Goal: Information Seeking & Learning: Find specific page/section

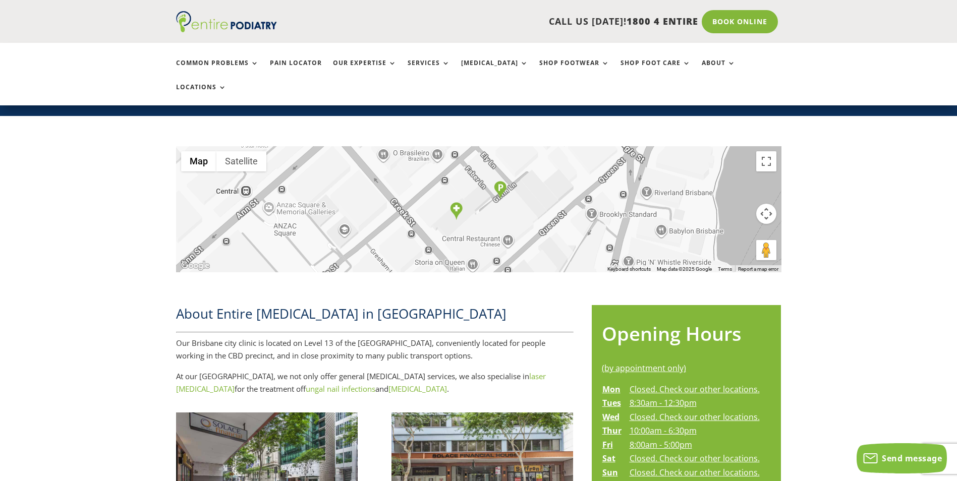
scroll to position [282, 0]
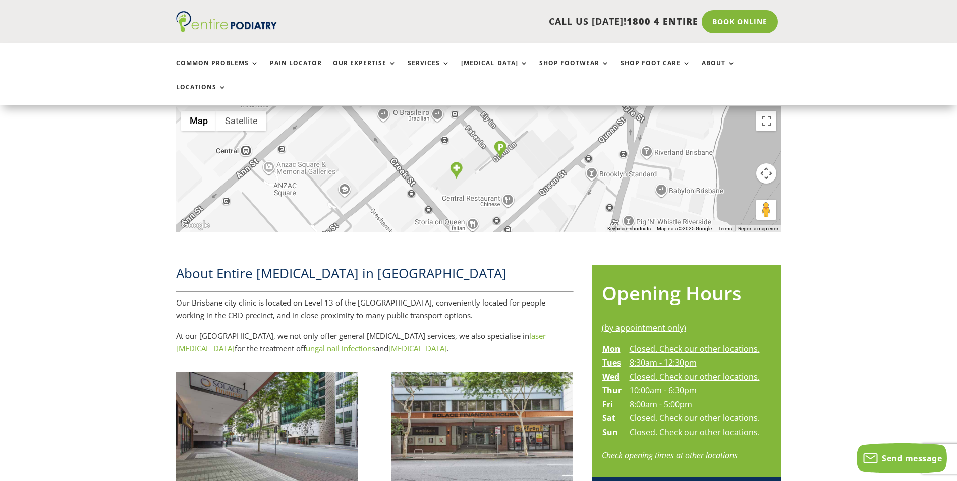
click at [670, 450] on link "Check opening times at other locations" at bounding box center [670, 455] width 136 height 11
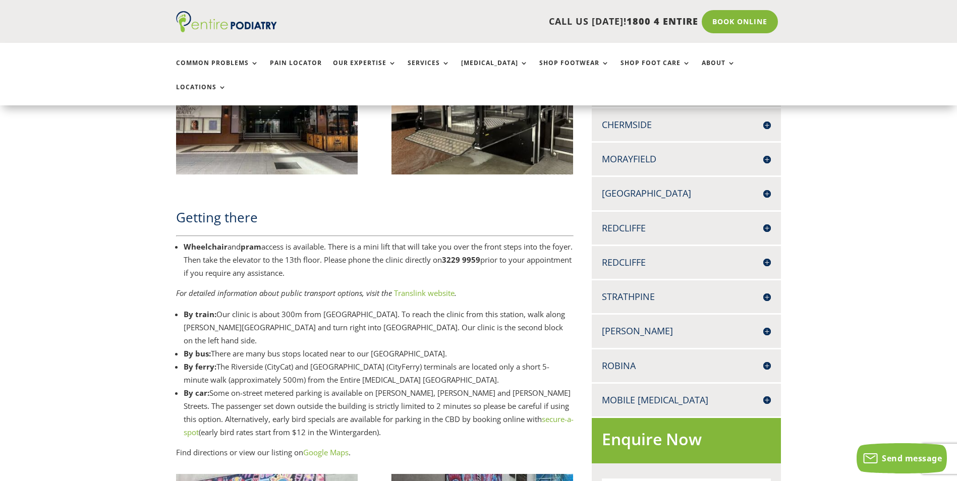
scroll to position [767, 0]
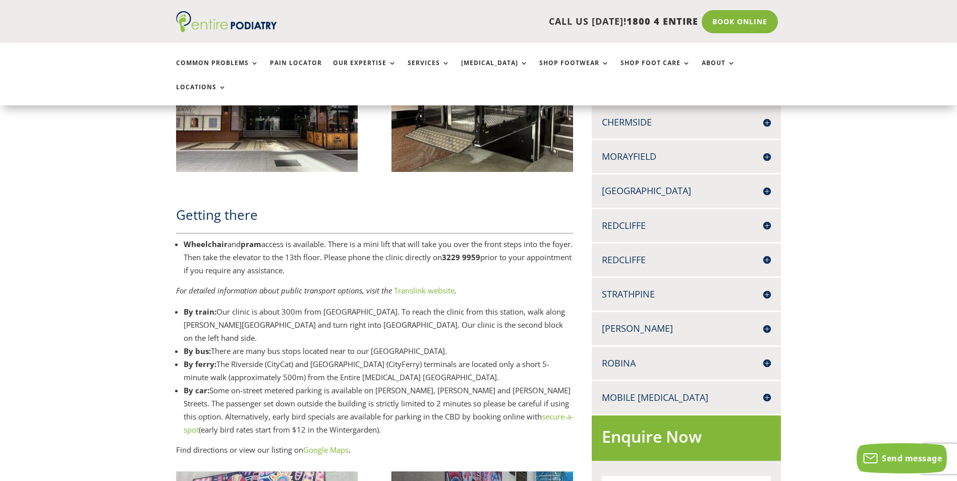
click at [622, 322] on h4 "[PERSON_NAME]" at bounding box center [686, 328] width 169 height 13
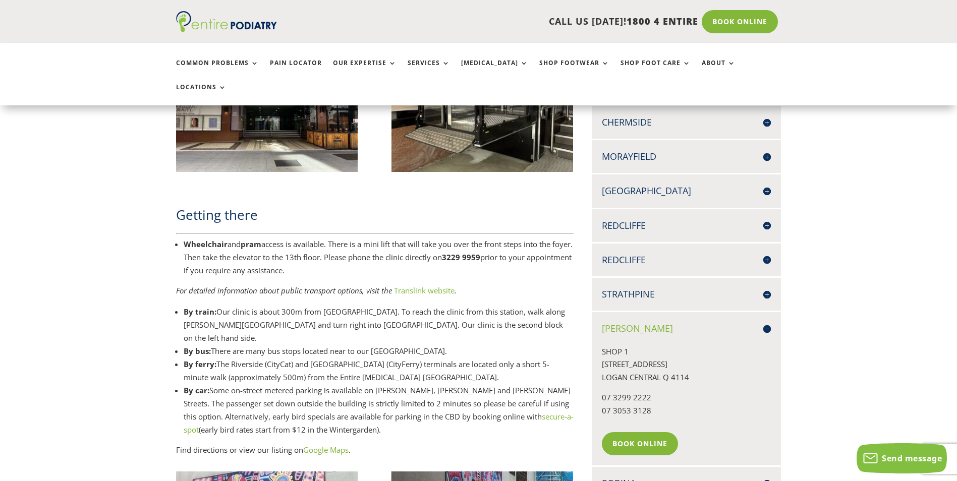
click at [637, 185] on h4 "[GEOGRAPHIC_DATA]" at bounding box center [686, 191] width 169 height 13
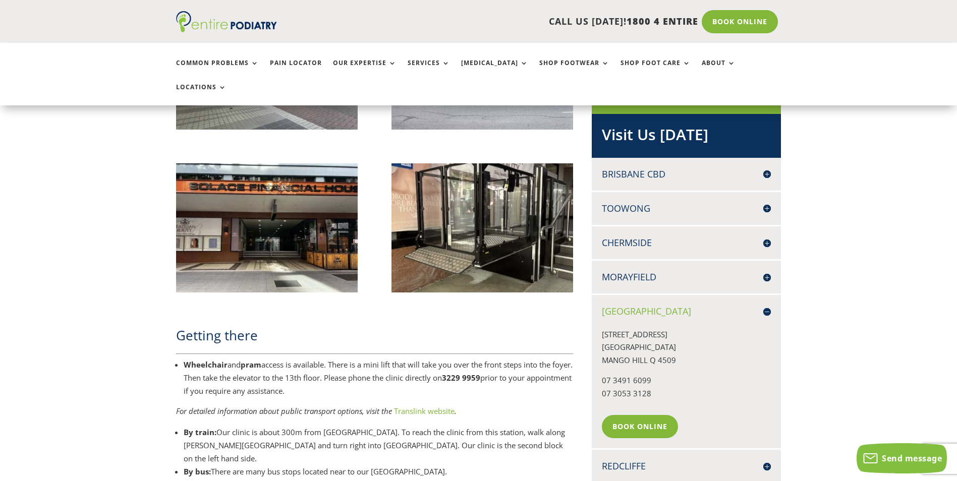
scroll to position [646, 0]
click at [636, 168] on h4 "Brisbane CBD" at bounding box center [686, 174] width 169 height 13
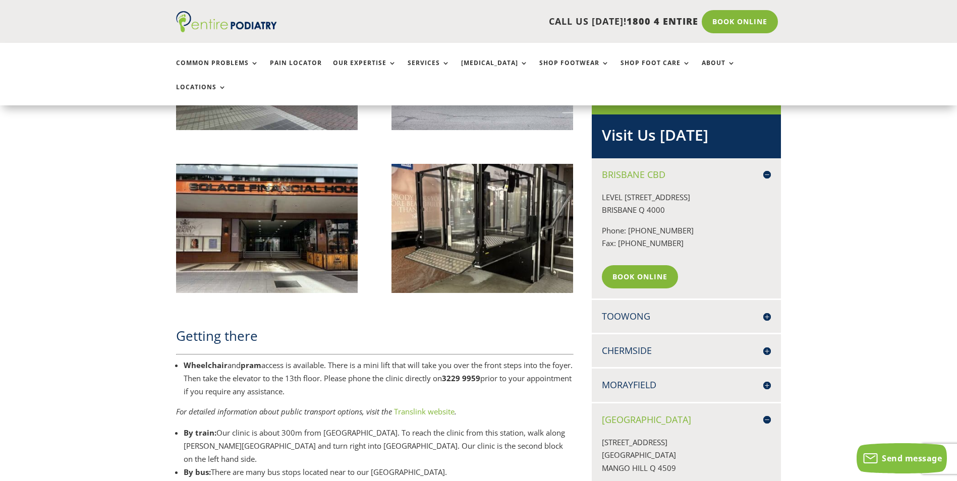
click at [633, 310] on h4 "Toowong" at bounding box center [686, 316] width 169 height 13
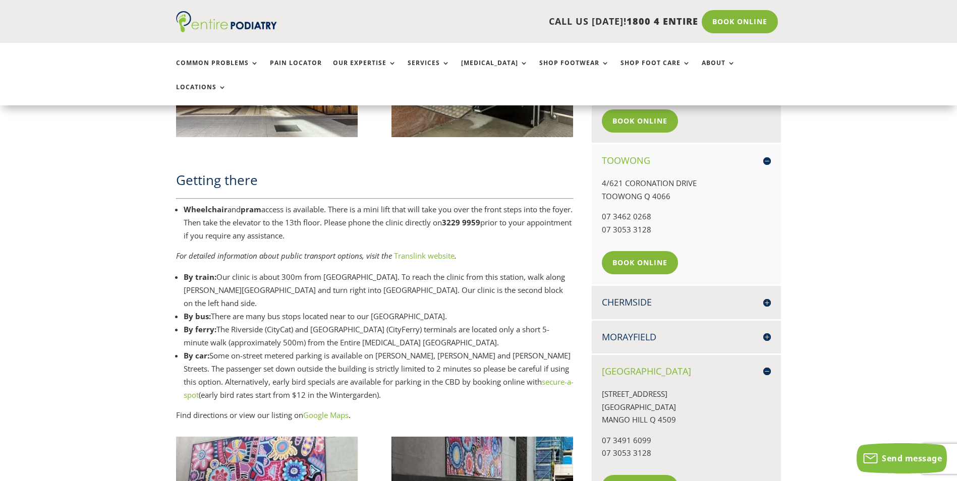
scroll to position [807, 0]
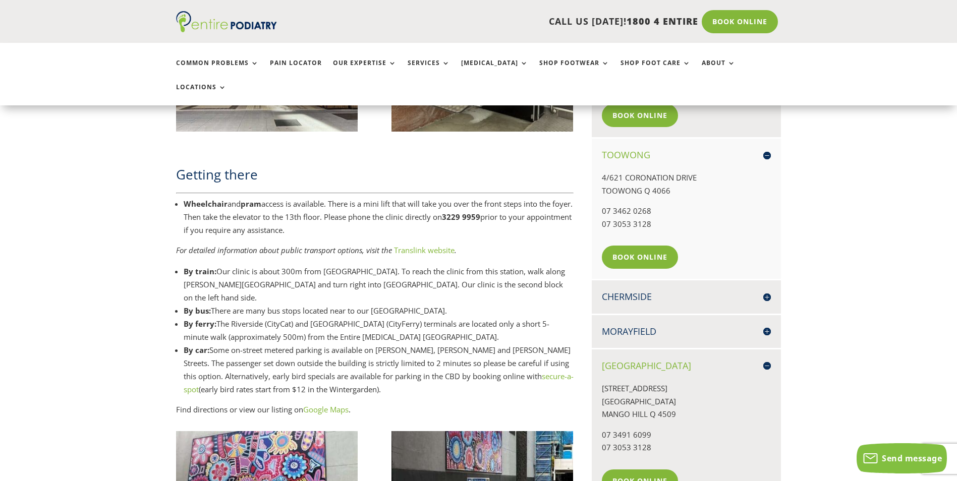
click at [639, 291] on h4 "Chermside" at bounding box center [686, 297] width 169 height 13
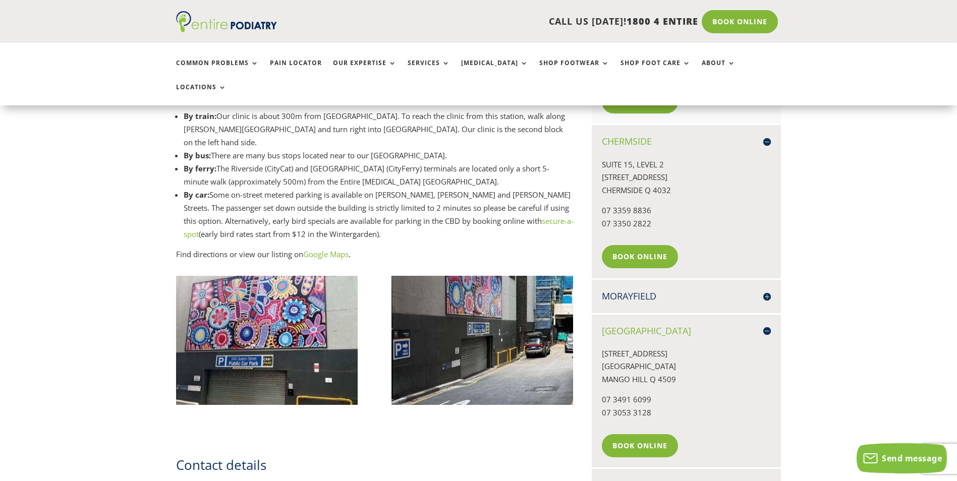
scroll to position [968, 0]
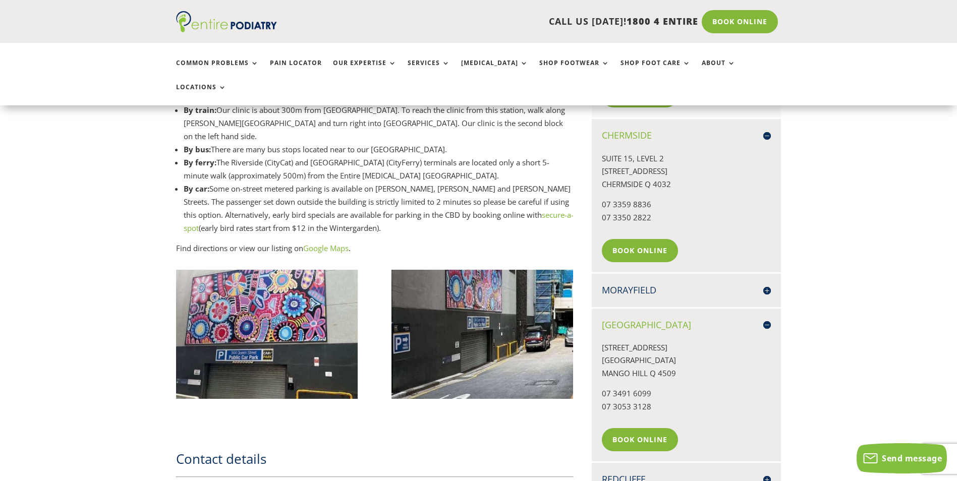
click at [638, 284] on h4 "Morayfield" at bounding box center [686, 290] width 169 height 13
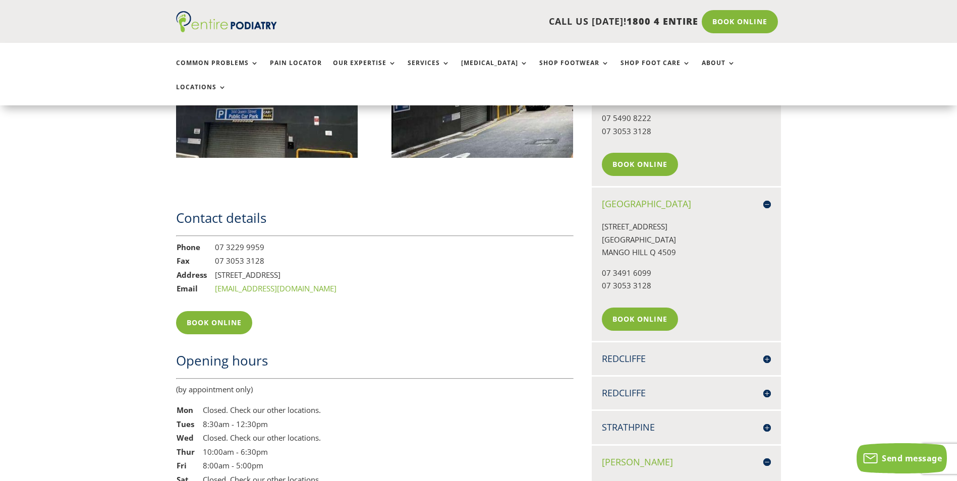
scroll to position [1211, 0]
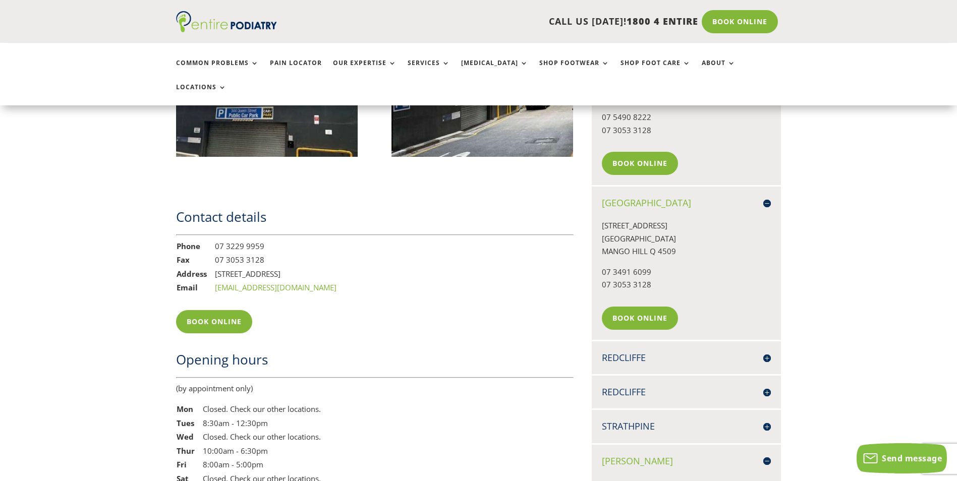
click at [635, 352] on h4 "Redcliffe" at bounding box center [686, 358] width 169 height 13
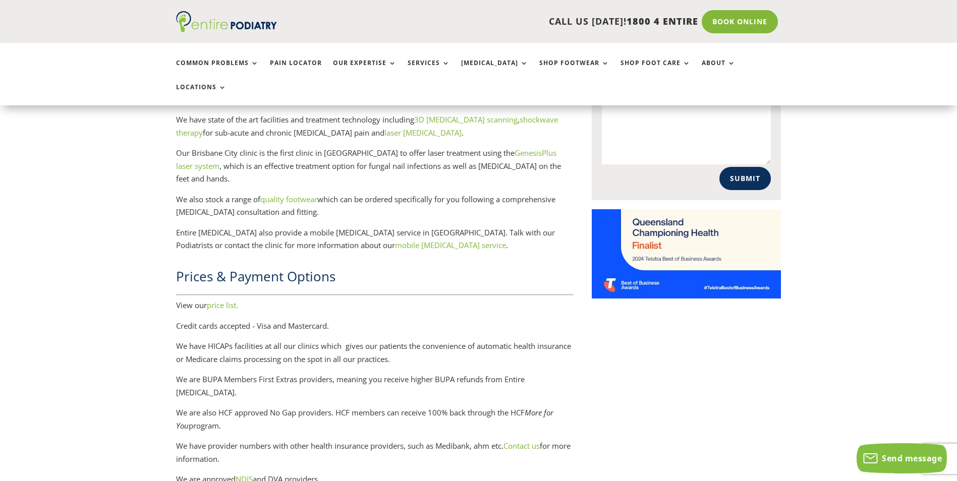
scroll to position [2018, 0]
